Goal: Information Seeking & Learning: Learn about a topic

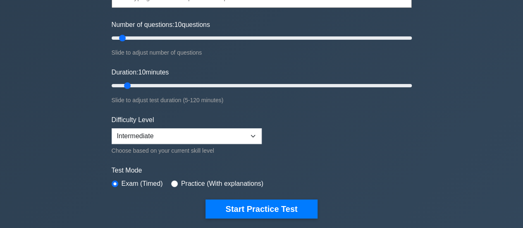
scroll to position [90, 0]
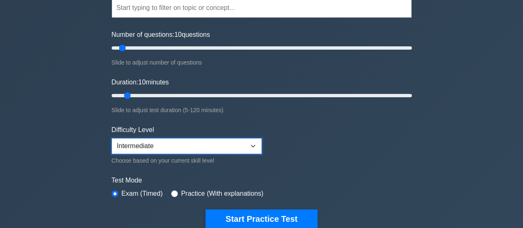
click at [149, 143] on select "Beginner Intermediate Expert" at bounding box center [187, 146] width 150 height 16
select select "expert"
click at [112, 138] on select "Beginner Intermediate Expert" at bounding box center [187, 146] width 150 height 16
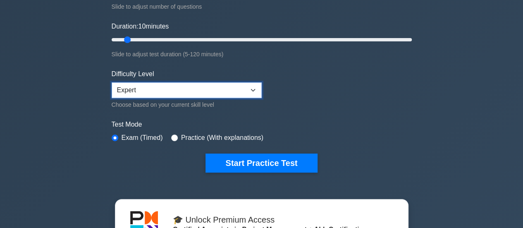
scroll to position [148, 0]
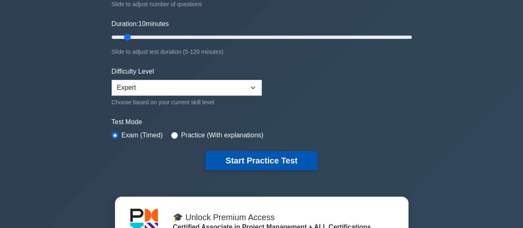
click at [269, 155] on button "Start Practice Test" at bounding box center [261, 160] width 112 height 19
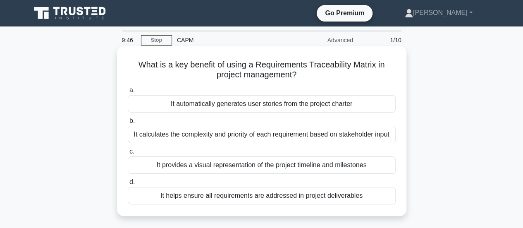
click at [186, 128] on div "It calculates the complexity and priority of each requirement based on stakehol…" at bounding box center [262, 134] width 268 height 17
click at [128, 124] on input "b. It calculates the complexity and priority of each requirement based on stake…" at bounding box center [128, 120] width 0 height 5
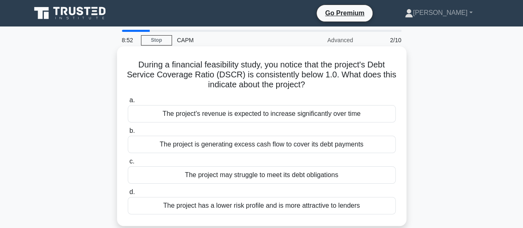
click at [254, 176] on div "The project may struggle to meet its debt obligations" at bounding box center [262, 174] width 268 height 17
click at [128, 164] on input "c. The project may struggle to meet its debt obligations" at bounding box center [128, 161] width 0 height 5
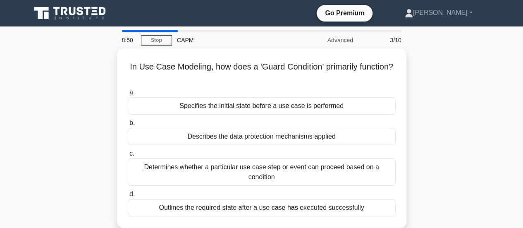
click at [254, 176] on div "Determines whether a particular use case step or event can proceed based on a c…" at bounding box center [262, 171] width 268 height 27
click at [128, 156] on input "c. Determines whether a particular use case step or event can proceed based on …" at bounding box center [128, 153] width 0 height 5
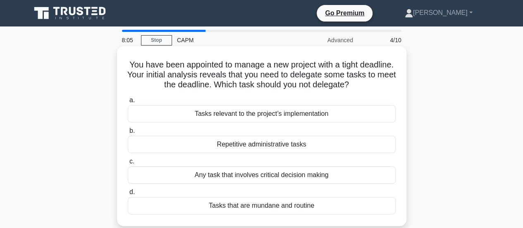
click at [206, 178] on div "Any task that involves critical decision making" at bounding box center [262, 174] width 268 height 17
click at [128, 164] on input "c. Any task that involves critical decision making" at bounding box center [128, 161] width 0 height 5
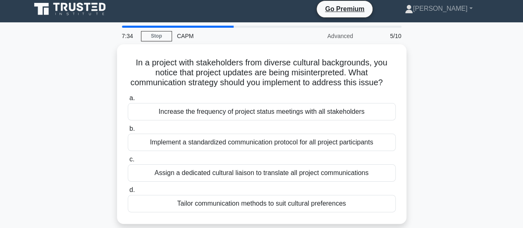
scroll to position [4, 0]
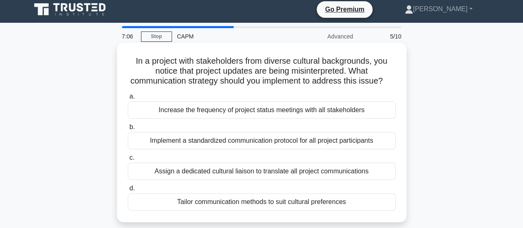
click at [229, 147] on div "Implement a standardized communication protocol for all project participants" at bounding box center [262, 140] width 268 height 17
click at [128, 130] on input "b. Implement a standardized communication protocol for all project participants" at bounding box center [128, 126] width 0 height 5
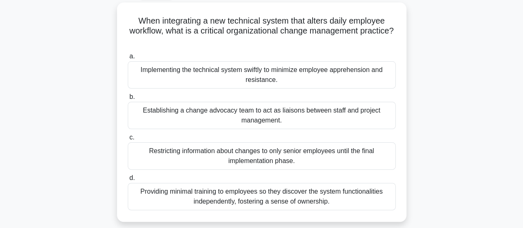
scroll to position [45, 0]
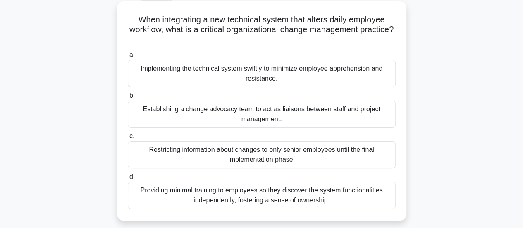
click at [202, 84] on div "Implementing the technical system swiftly to minimize employee apprehension and…" at bounding box center [262, 73] width 268 height 27
click at [128, 58] on input "a. Implementing the technical system swiftly to minimize employee apprehension …" at bounding box center [128, 54] width 0 height 5
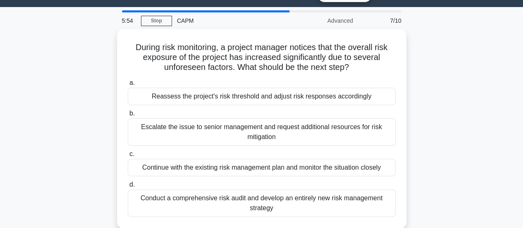
scroll to position [31, 0]
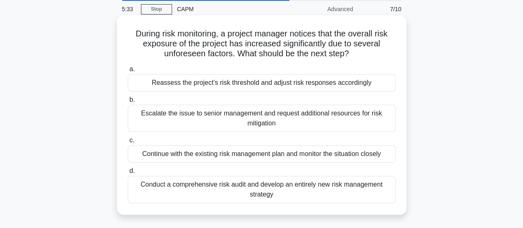
click at [191, 187] on div "Conduct a comprehensive risk audit and develop an entirely new risk management …" at bounding box center [262, 189] width 268 height 27
click at [128, 173] on input "d. Conduct a comprehensive risk audit and develop an entirely new risk manageme…" at bounding box center [128, 170] width 0 height 5
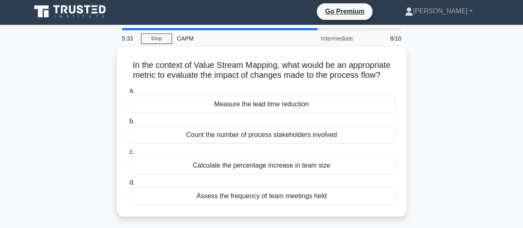
scroll to position [0, 0]
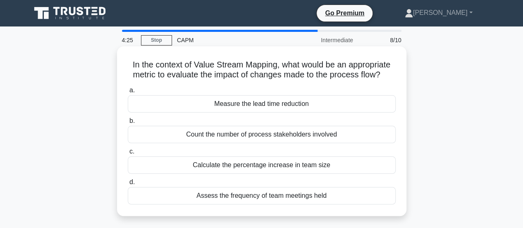
click at [249, 106] on div "Measure the lead time reduction" at bounding box center [262, 103] width 268 height 17
click at [128, 93] on input "a. Measure the lead time reduction" at bounding box center [128, 90] width 0 height 5
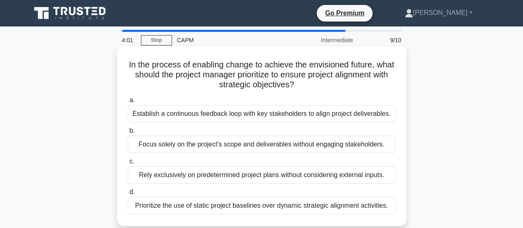
click at [160, 109] on div "Establish a continuous feedback loop with key stakeholders to align project del…" at bounding box center [262, 113] width 268 height 17
click at [128, 103] on input "a. Establish a continuous feedback loop with key stakeholders to align project …" at bounding box center [128, 99] width 0 height 5
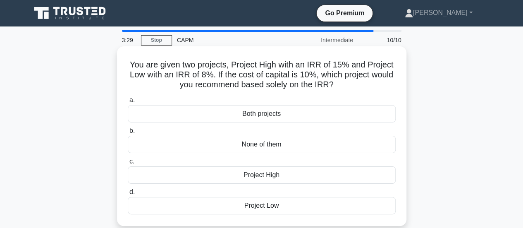
drag, startPoint x: 225, startPoint y: 175, endPoint x: 190, endPoint y: 170, distance: 35.0
click at [190, 170] on div "Project High" at bounding box center [262, 174] width 268 height 17
click at [128, 164] on input "c. Project High" at bounding box center [128, 161] width 0 height 5
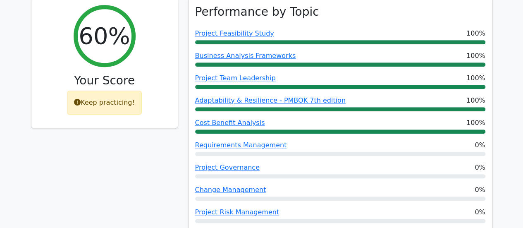
scroll to position [354, 0]
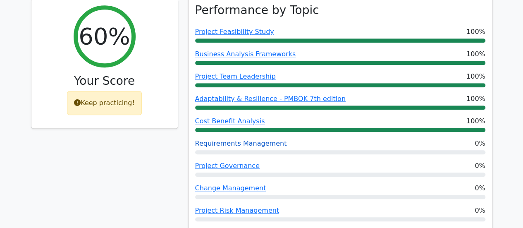
click at [248, 139] on link "Requirements Management" at bounding box center [241, 143] width 92 height 8
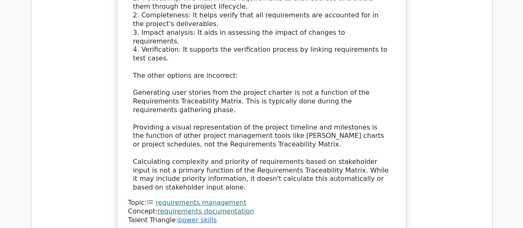
scroll to position [1166, 0]
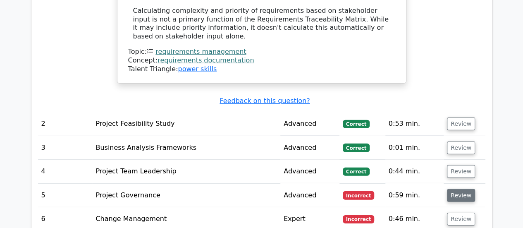
click at [455, 189] on button "Review" at bounding box center [461, 195] width 28 height 13
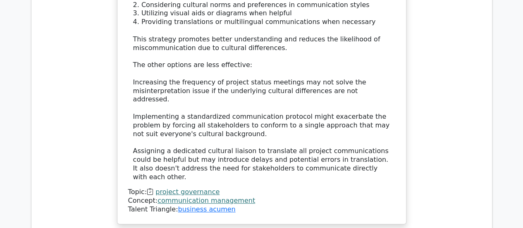
scroll to position [1704, 0]
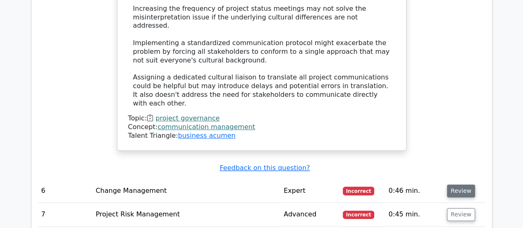
click at [459, 184] on button "Review" at bounding box center [461, 190] width 28 height 13
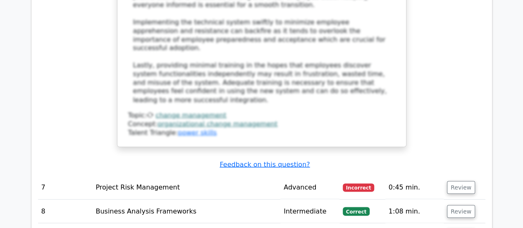
scroll to position [2249, 0]
click at [463, 180] on button "Review" at bounding box center [461, 186] width 28 height 13
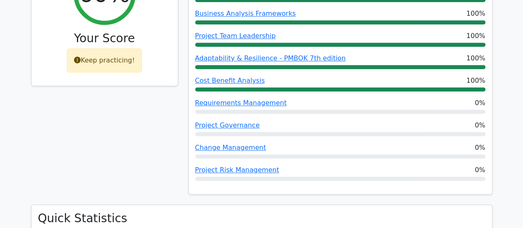
scroll to position [397, 0]
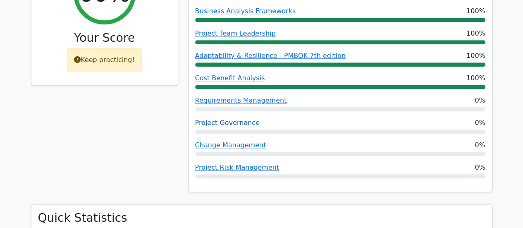
click at [210, 119] on link "Project Governance" at bounding box center [227, 123] width 64 height 8
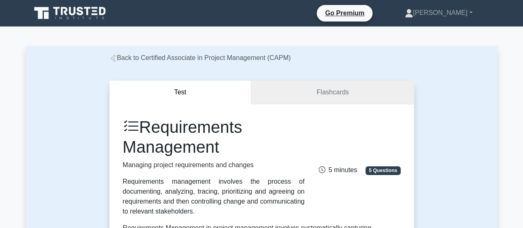
click at [298, 90] on link "Flashcards" at bounding box center [332, 93] width 162 height 24
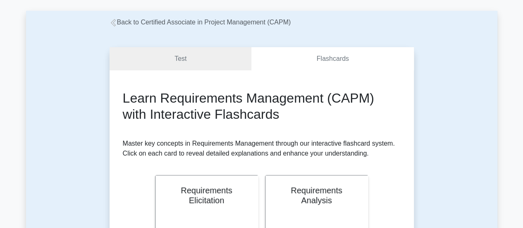
scroll to position [35, 0]
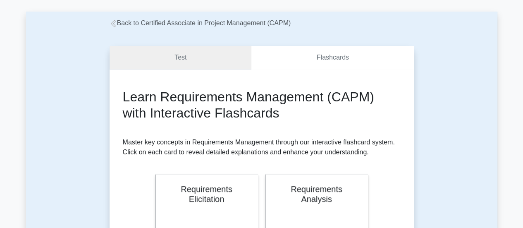
click at [189, 56] on link "Test" at bounding box center [180, 58] width 142 height 24
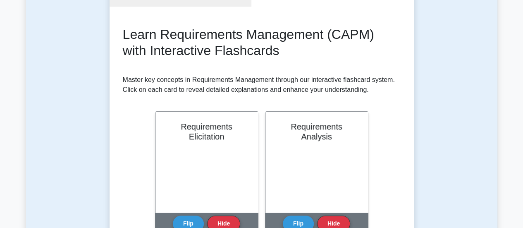
scroll to position [0, 0]
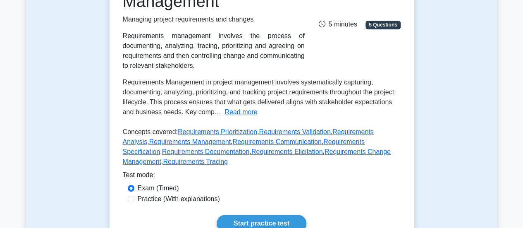
scroll to position [230, 0]
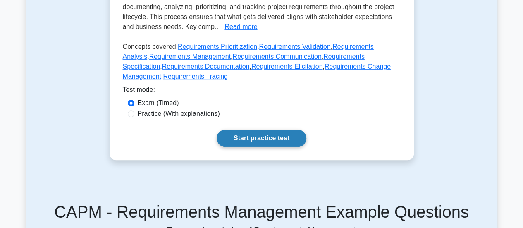
click at [230, 144] on link "Start practice test" at bounding box center [261, 137] width 90 height 17
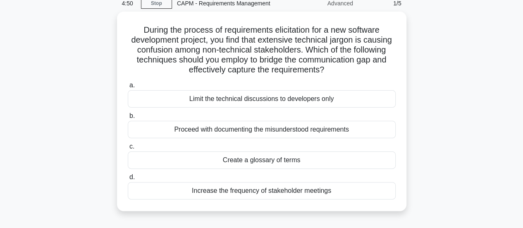
scroll to position [36, 0]
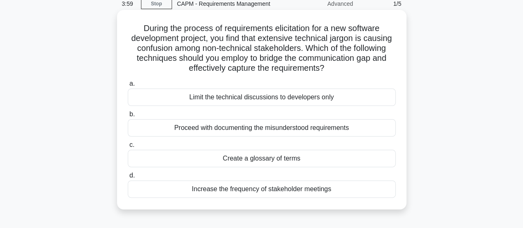
click at [248, 114] on label "b. Proceed with documenting the misunderstood requirements" at bounding box center [262, 122] width 268 height 27
click at [128, 114] on input "b. Proceed with documenting the misunderstood requirements" at bounding box center [128, 114] width 0 height 5
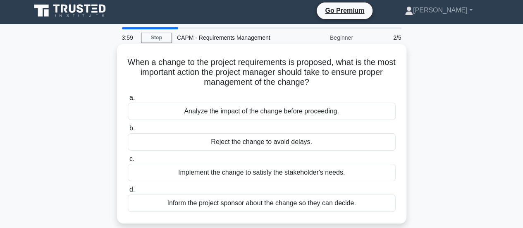
scroll to position [0, 0]
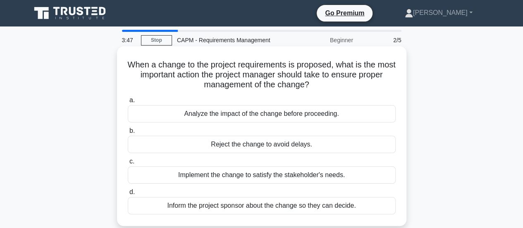
click at [247, 115] on div "Analyze the impact of the change before proceeding." at bounding box center [262, 113] width 268 height 17
click at [128, 103] on input "a. Analyze the impact of the change before proceeding." at bounding box center [128, 99] width 0 height 5
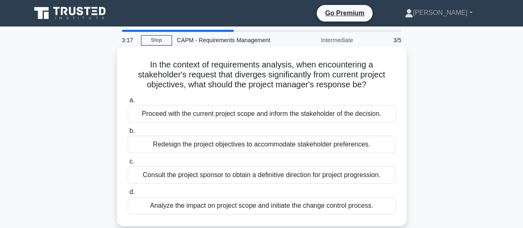
click at [276, 204] on div "Analyze the impact on project scope and initiate the change control process." at bounding box center [262, 205] width 268 height 17
click at [128, 195] on input "d. Analyze the impact on project scope and initiate the change control process." at bounding box center [128, 191] width 0 height 5
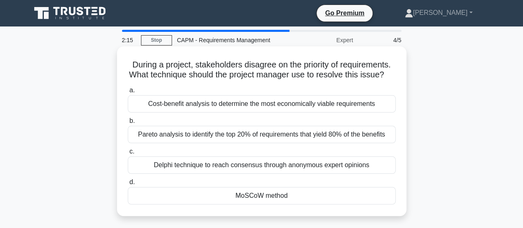
click at [206, 204] on div "MoSCoW method" at bounding box center [262, 195] width 268 height 17
click at [128, 185] on input "d. MoSCoW method" at bounding box center [128, 181] width 0 height 5
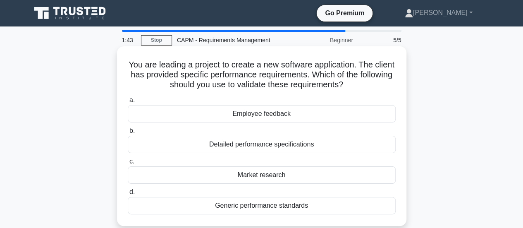
click at [222, 145] on div "Detailed performance specifications" at bounding box center [262, 143] width 268 height 17
click at [128, 133] on input "b. Detailed performance specifications" at bounding box center [128, 130] width 0 height 5
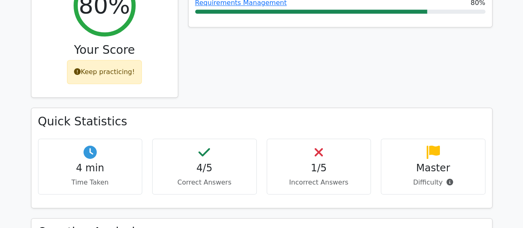
scroll to position [448, 0]
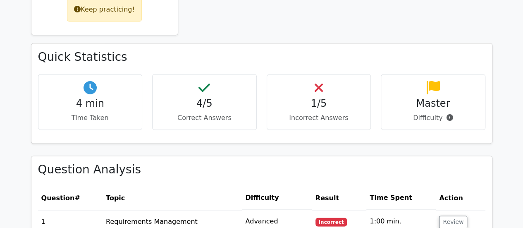
click at [334, 97] on h4 "1/5" at bounding box center [318, 103] width 90 height 12
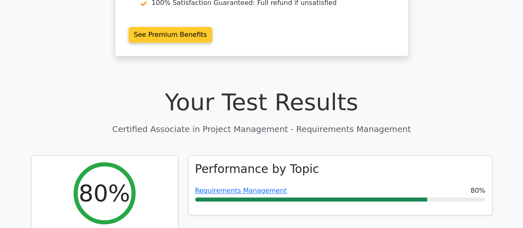
scroll to position [0, 0]
